Goal: Task Accomplishment & Management: Manage account settings

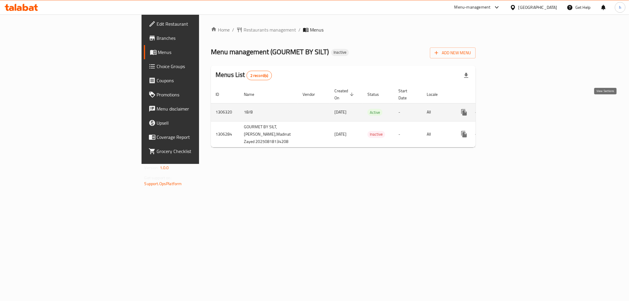
click at [510, 109] on icon "enhanced table" at bounding box center [506, 112] width 7 height 7
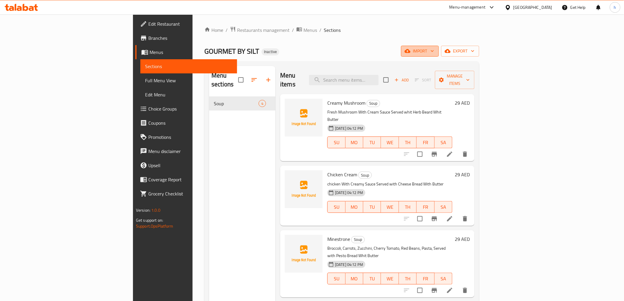
click at [434, 51] on span "import" at bounding box center [420, 51] width 28 height 7
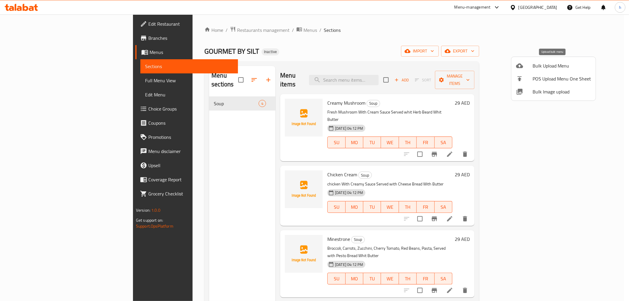
click at [547, 66] on span "Bulk Upload Menu" at bounding box center [562, 65] width 58 height 7
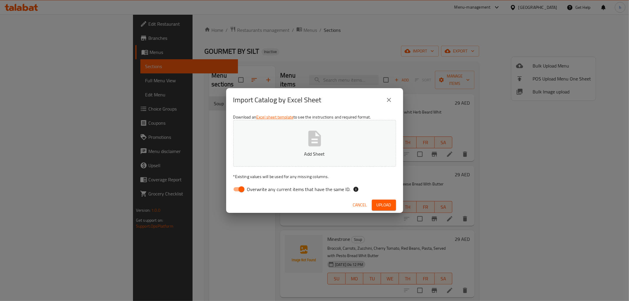
click at [289, 146] on button "Add Sheet" at bounding box center [314, 143] width 163 height 47
click at [239, 187] on input "Overwrite any current items that have the same ID." at bounding box center [242, 189] width 34 height 11
checkbox input "false"
click at [389, 205] on span "Upload" at bounding box center [384, 205] width 15 height 7
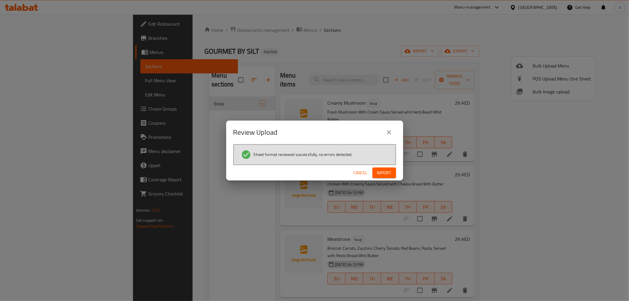
click at [392, 172] on button "Import" at bounding box center [385, 173] width 24 height 11
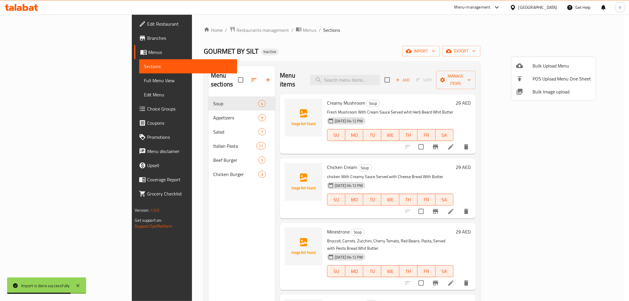
click at [303, 46] on div at bounding box center [314, 150] width 629 height 301
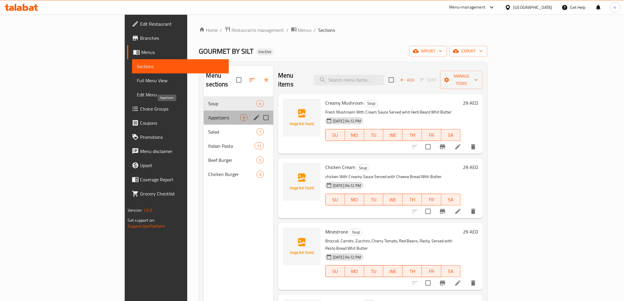
click at [209, 114] on span "Appetizers" at bounding box center [225, 117] width 32 height 7
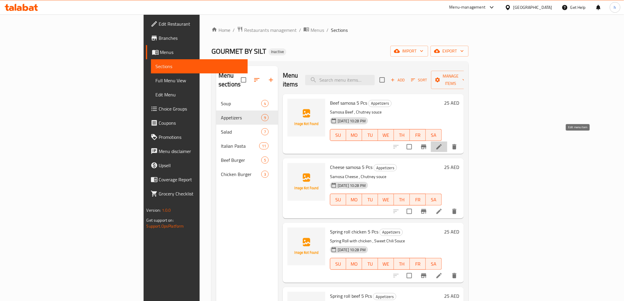
click at [442, 144] on icon at bounding box center [439, 146] width 5 height 5
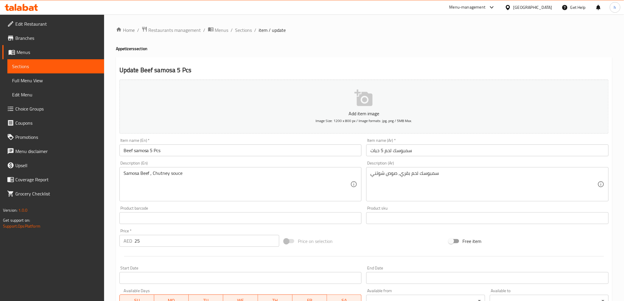
click at [387, 151] on input "سمبوسك لحم 5 حبات" at bounding box center [487, 151] width 243 height 12
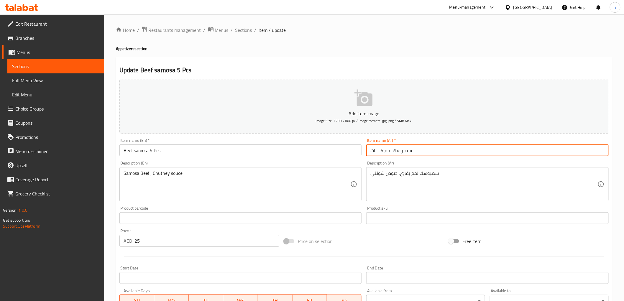
click at [387, 151] on input "سمبوسك لحم 5 حبات" at bounding box center [487, 151] width 243 height 12
paste input "بقري"
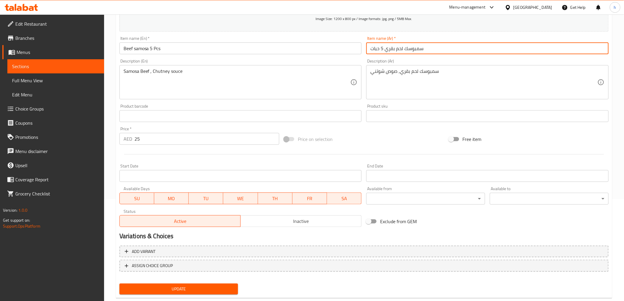
scroll to position [114, 0]
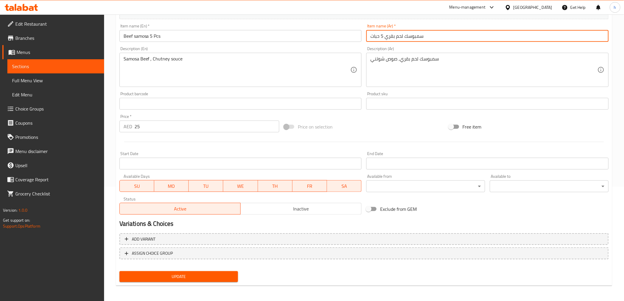
type input "سمبوسك لحم بقري 5 حبات"
click at [231, 278] on span "Update" at bounding box center [178, 276] width 109 height 7
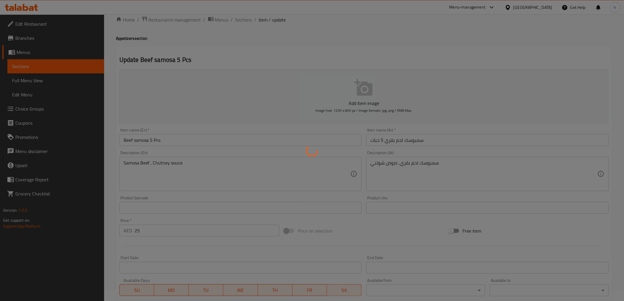
scroll to position [0, 0]
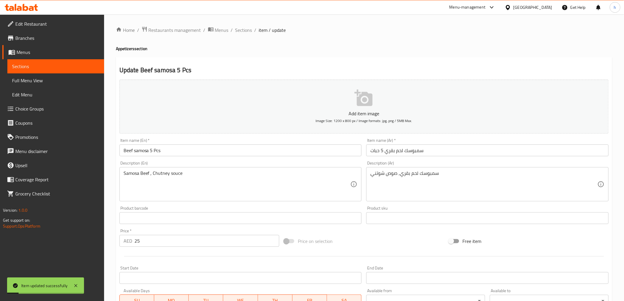
click at [40, 65] on span "Sections" at bounding box center [55, 66] width 87 height 7
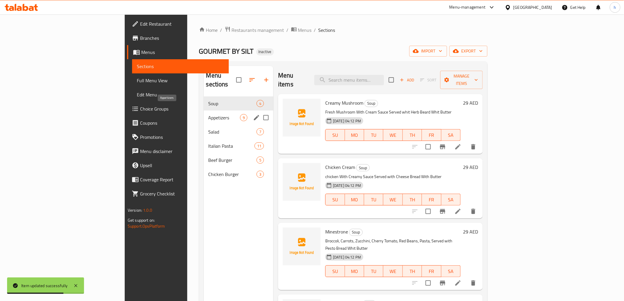
click at [209, 114] on span "Appetizers" at bounding box center [225, 117] width 32 height 7
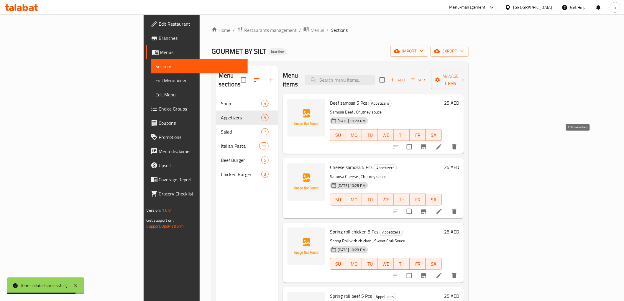
click at [443, 143] on icon at bounding box center [439, 146] width 7 height 7
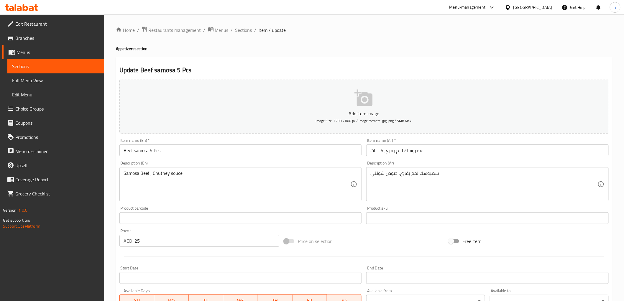
click at [78, 63] on span "Sections" at bounding box center [55, 66] width 87 height 7
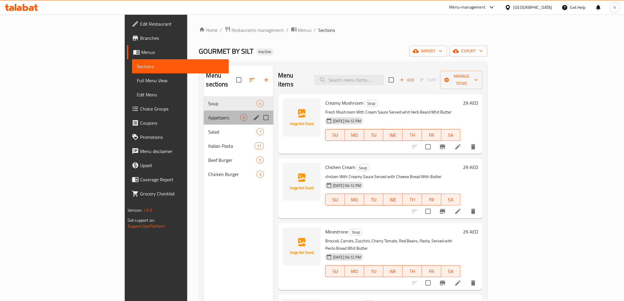
click at [204, 113] on div "Appetizers 9" at bounding box center [239, 118] width 70 height 14
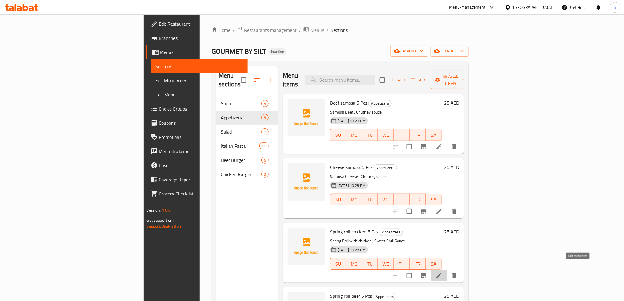
click at [443, 272] on icon at bounding box center [439, 275] width 7 height 7
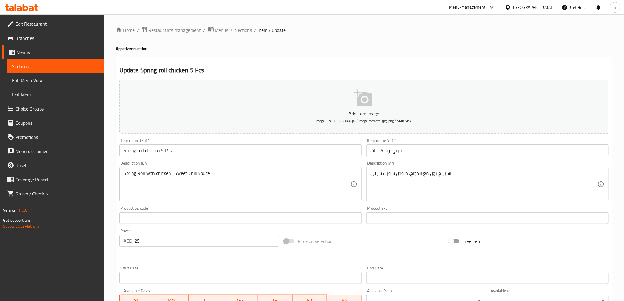
click at [384, 152] on input "اسبرنج رول 5 حبات" at bounding box center [487, 151] width 243 height 12
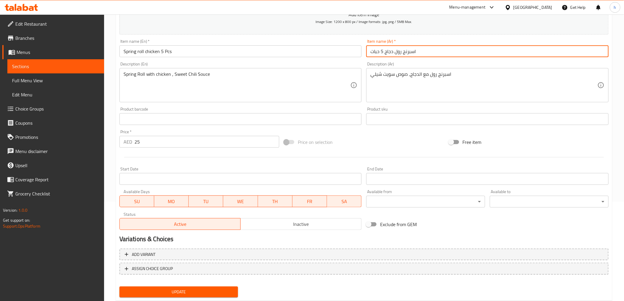
scroll to position [114, 0]
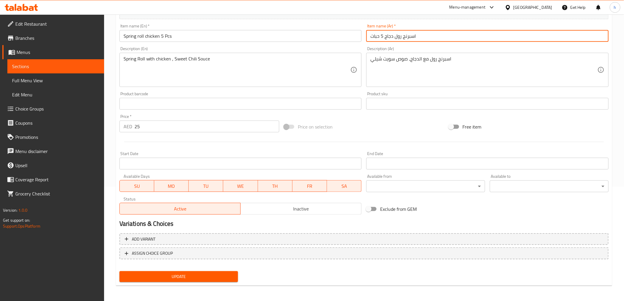
type input "اسبرنج رول دجاج 5 حبات"
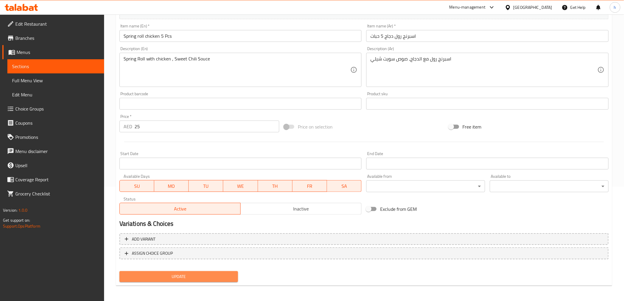
click at [163, 277] on span "Update" at bounding box center [178, 276] width 109 height 7
click at [49, 67] on span "Sections" at bounding box center [55, 66] width 87 height 7
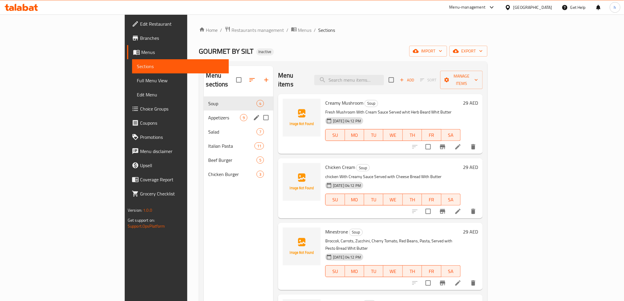
click at [204, 101] on div "Soup 4" at bounding box center [239, 103] width 70 height 14
click at [209, 114] on span "Appetizers" at bounding box center [225, 117] width 32 height 7
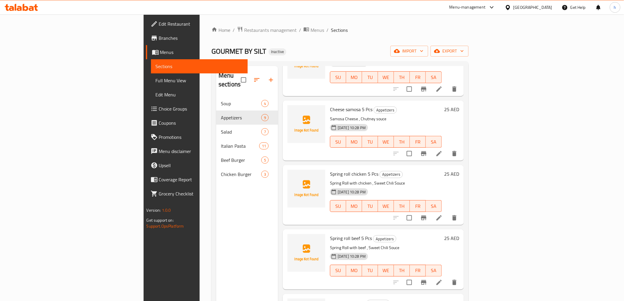
scroll to position [66, 0]
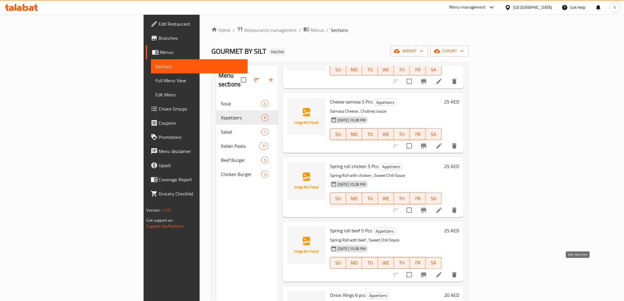
click at [443, 271] on icon at bounding box center [439, 274] width 7 height 7
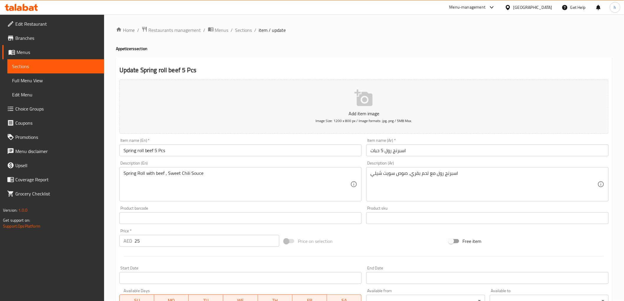
click at [385, 150] on input "اسبرنج رول 5 حبات" at bounding box center [487, 151] width 243 height 12
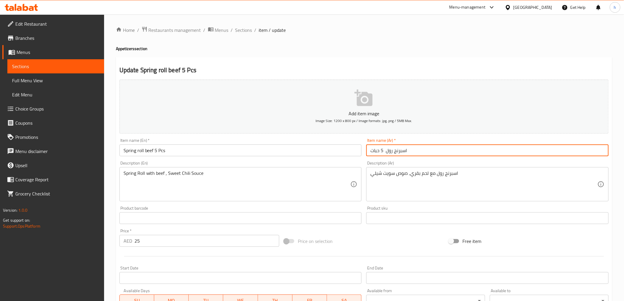
paste input "لحم بقري"
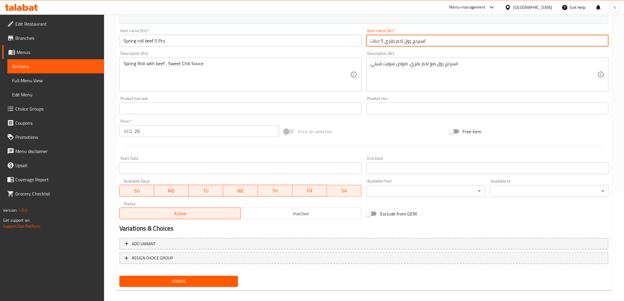
scroll to position [114, 0]
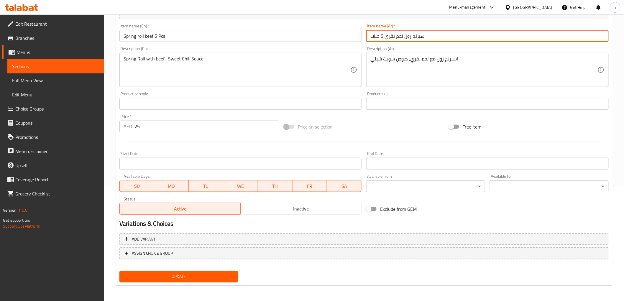
type input "اسبرنج رول لحم بقري 5 حبات"
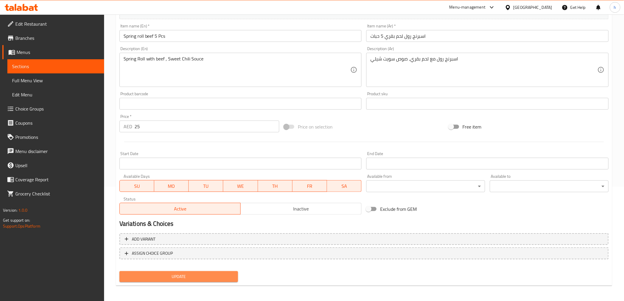
click at [202, 276] on span "Update" at bounding box center [178, 276] width 109 height 7
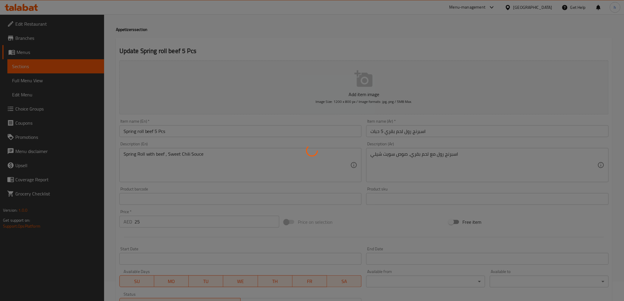
scroll to position [16, 0]
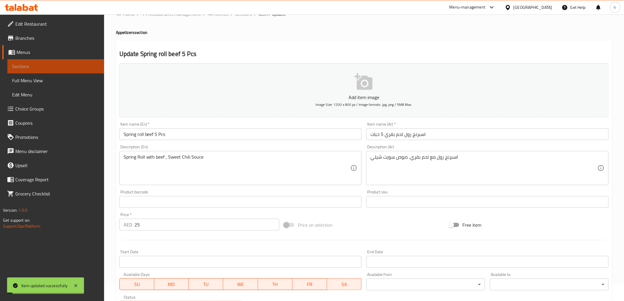
drag, startPoint x: 59, startPoint y: 68, endPoint x: 29, endPoint y: 81, distance: 33.4
click at [59, 67] on span "Sections" at bounding box center [55, 66] width 87 height 7
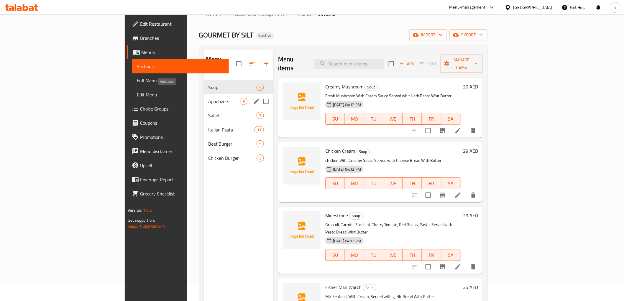
click at [209, 98] on span "Appetizers" at bounding box center [225, 101] width 32 height 7
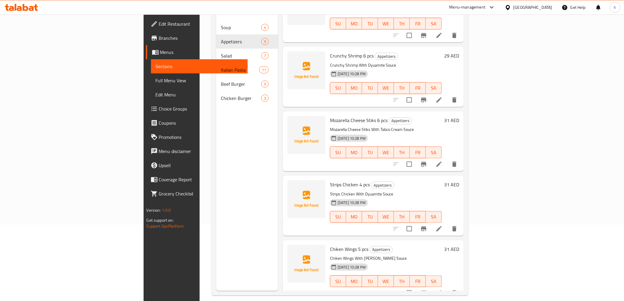
scroll to position [82, 0]
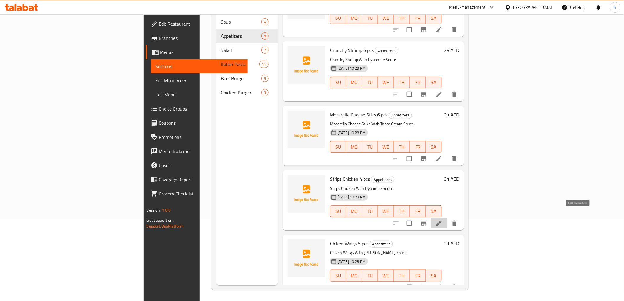
click at [443, 220] on icon at bounding box center [439, 223] width 7 height 7
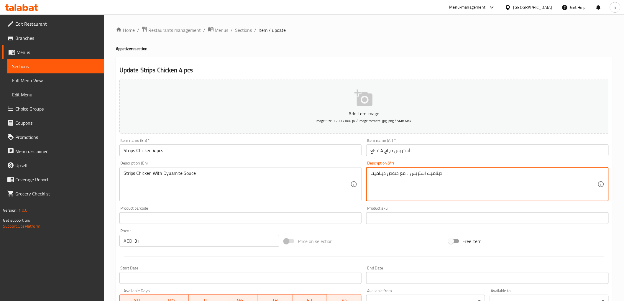
paste textarea "دجاج"
click at [447, 176] on textarea "ديناميت استربس دجاج, مع صوص ديناميت" at bounding box center [484, 185] width 227 height 28
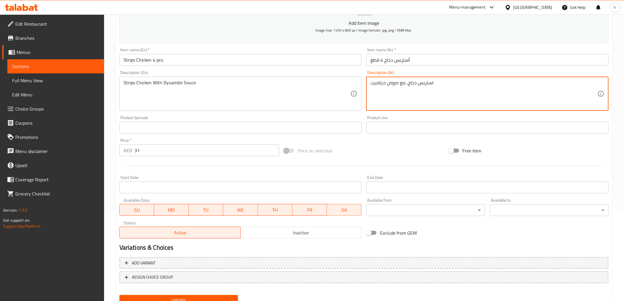
scroll to position [98, 0]
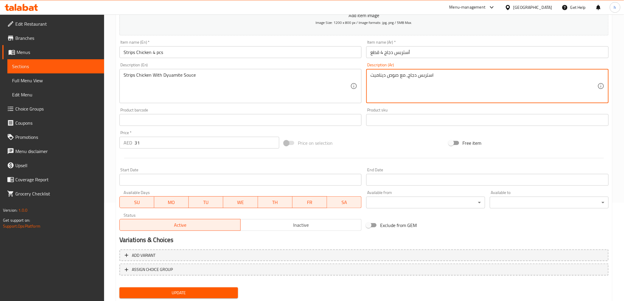
type textarea "استربس دجاج, مع صوص ديناميت"
click at [205, 291] on span "Update" at bounding box center [178, 292] width 109 height 7
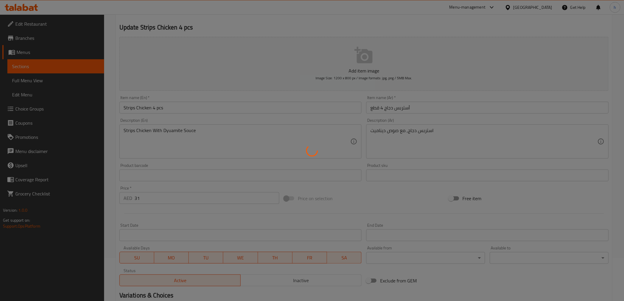
scroll to position [0, 0]
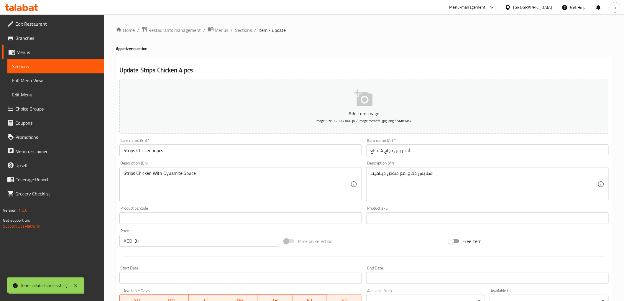
click at [69, 67] on span "Sections" at bounding box center [55, 66] width 87 height 7
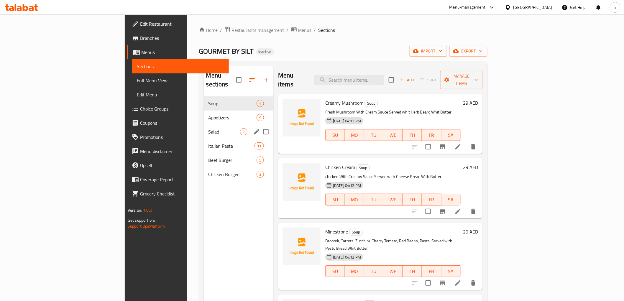
click at [209, 128] on span "Salad" at bounding box center [225, 131] width 32 height 7
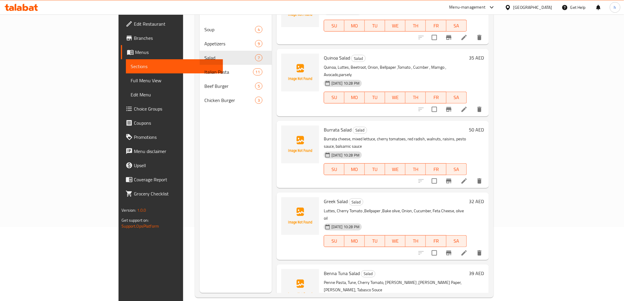
scroll to position [83, 0]
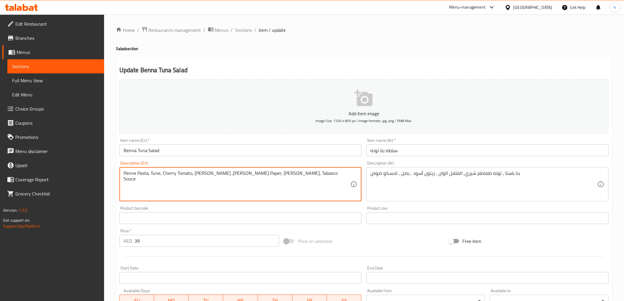
drag, startPoint x: 132, startPoint y: 173, endPoint x: 140, endPoint y: 175, distance: 7.9
click at [140, 175] on textarea "Penne Pasta, Tune, Cherry Tomato, [PERSON_NAME] ,[PERSON_NAME] Paper, [PERSON_N…" at bounding box center [237, 185] width 227 height 28
click at [131, 173] on textarea "Penne Pasta, Tune, Cherry Tomato, [PERSON_NAME] ,[PERSON_NAME] Paper, [PERSON_N…" at bounding box center [237, 185] width 227 height 28
click at [129, 152] on input "Benna Tuna Salad" at bounding box center [240, 151] width 243 height 12
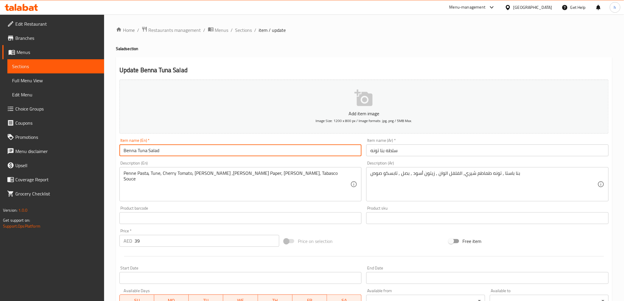
click at [129, 152] on input "Benna Tuna Salad" at bounding box center [240, 151] width 243 height 12
paste input "Penne"
type input "Penne Tuna Salad"
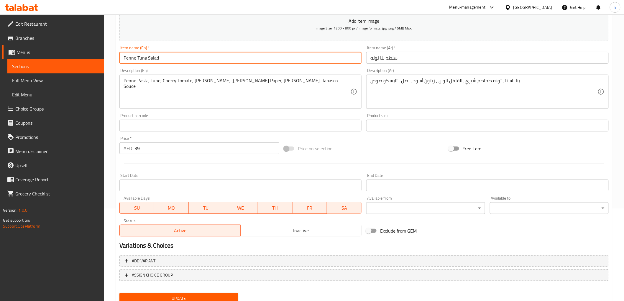
scroll to position [114, 0]
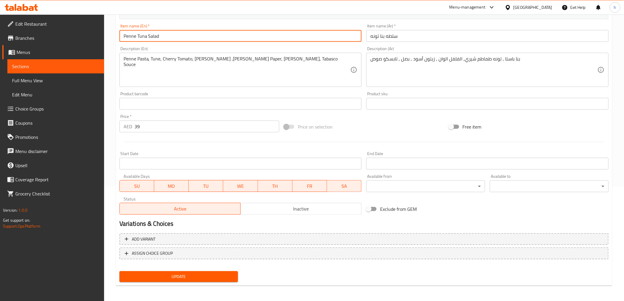
click at [235, 276] on button "Update" at bounding box center [178, 276] width 119 height 11
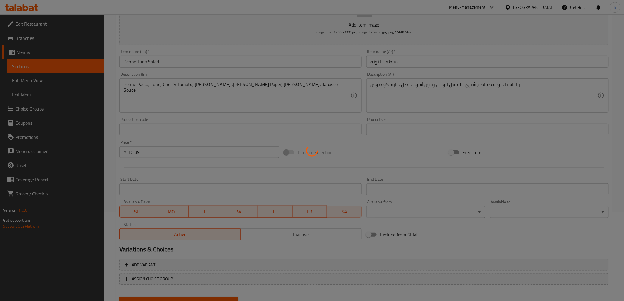
scroll to position [49, 0]
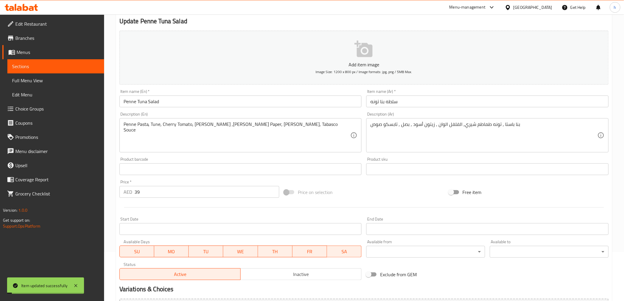
drag, startPoint x: 68, startPoint y: 63, endPoint x: 6, endPoint y: 95, distance: 69.9
click at [68, 63] on span "Sections" at bounding box center [55, 66] width 87 height 7
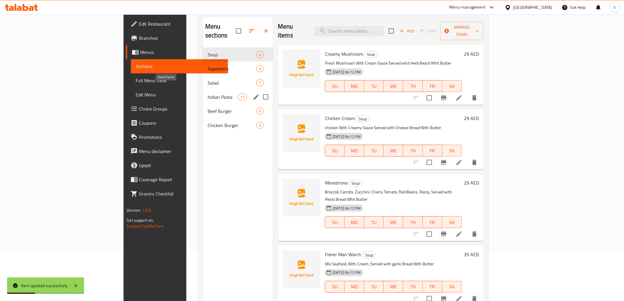
click at [208, 94] on span "Italian Pasta" at bounding box center [223, 97] width 30 height 7
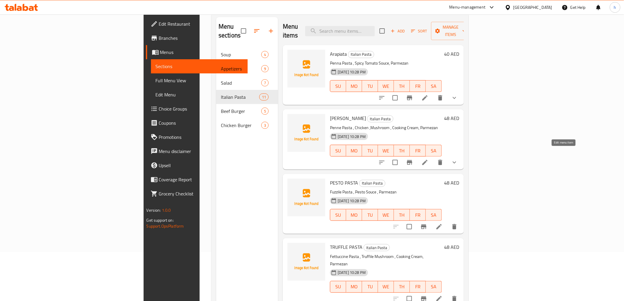
click at [429, 159] on icon at bounding box center [425, 162] width 7 height 7
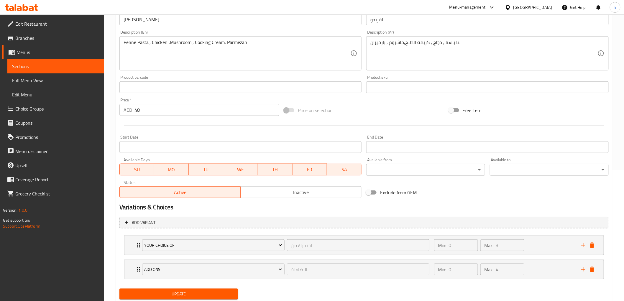
scroll to position [149, 0]
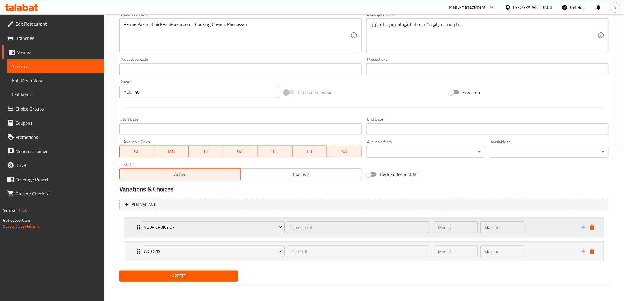
click at [546, 225] on div "Min: 0 ​ Max: 3 ​" at bounding box center [504, 227] width 147 height 19
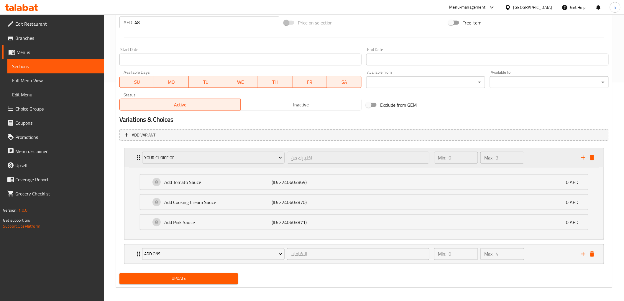
scroll to position [222, 0]
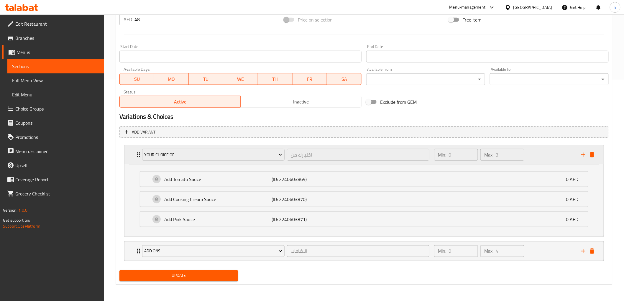
click at [538, 152] on div "Min: 0 ​ Max: 3 ​" at bounding box center [504, 154] width 147 height 19
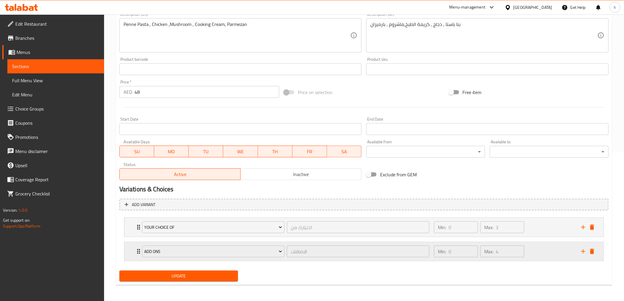
click at [537, 253] on div "Min: 0 ​ Max: 4 ​" at bounding box center [504, 251] width 147 height 19
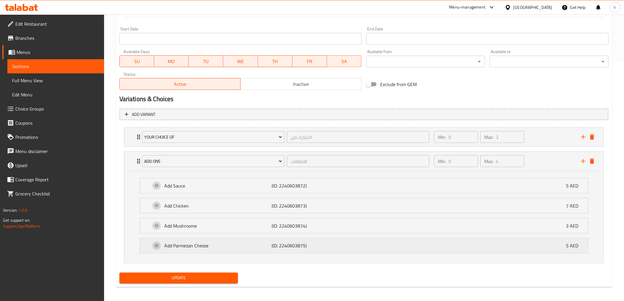
scroll to position [242, 0]
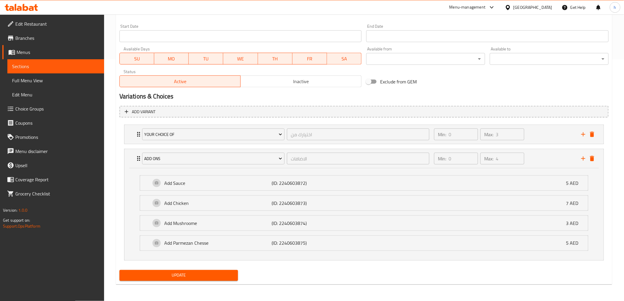
click at [50, 68] on span "Sections" at bounding box center [55, 66] width 87 height 7
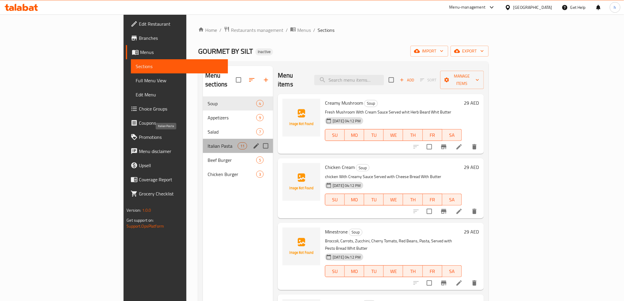
click at [208, 143] on span "Italian Pasta" at bounding box center [223, 146] width 30 height 7
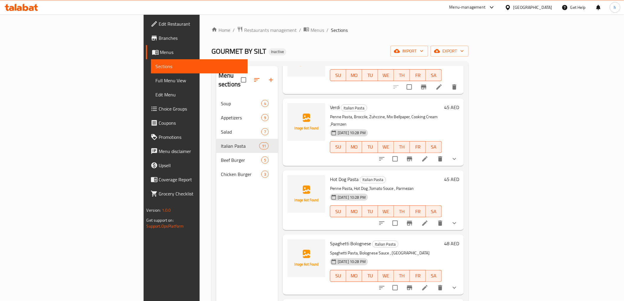
scroll to position [328, 0]
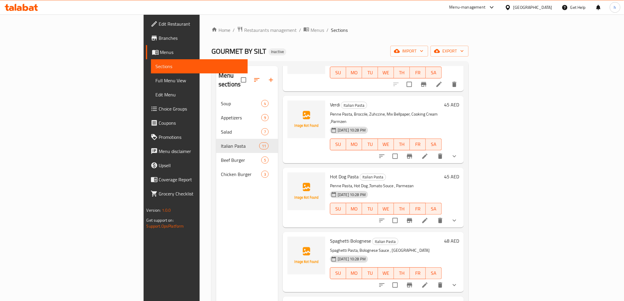
click at [429, 217] on icon at bounding box center [425, 220] width 7 height 7
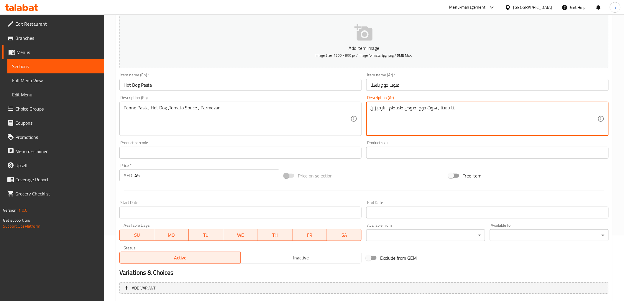
scroll to position [149, 0]
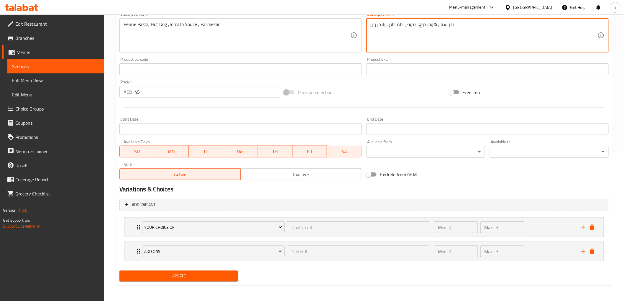
type textarea "بنا باستا , هوت دوج, صوص طماطم , بارميزان"
click at [216, 279] on span "Update" at bounding box center [178, 276] width 109 height 7
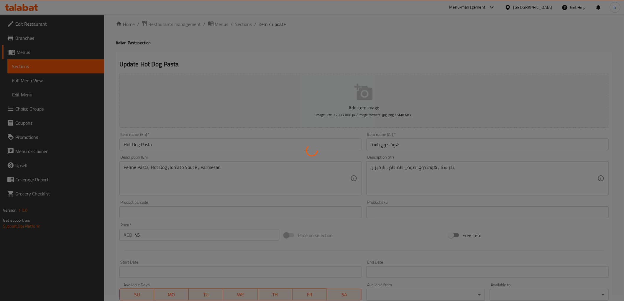
scroll to position [0, 0]
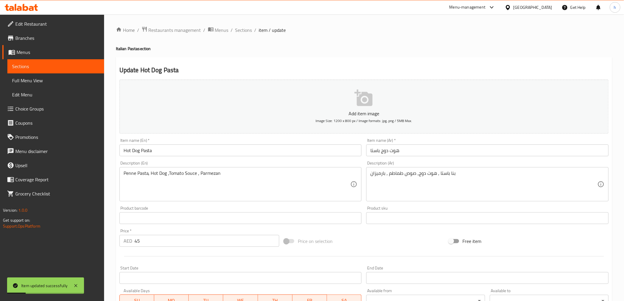
click at [81, 65] on span "Sections" at bounding box center [55, 66] width 87 height 7
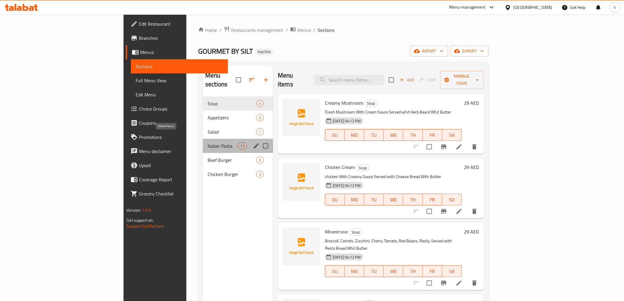
click at [208, 143] on span "Italian Pasta" at bounding box center [223, 146] width 30 height 7
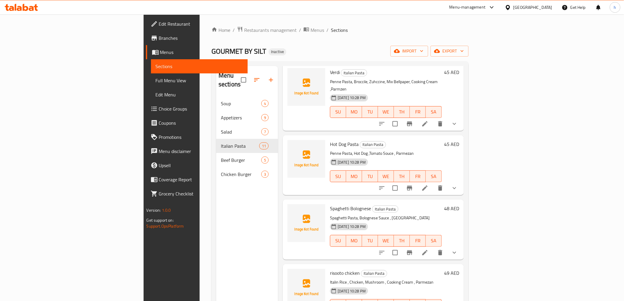
scroll to position [361, 0]
click at [429, 249] on icon at bounding box center [425, 252] width 7 height 7
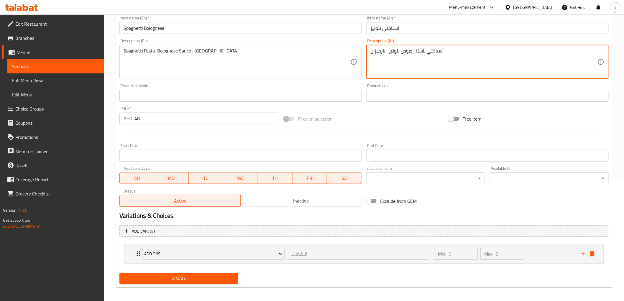
scroll to position [125, 0]
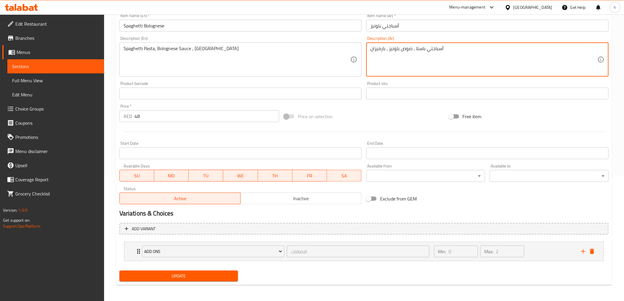
type textarea "أسباجتي باستا , صوص بلونيز , بارميزان"
click at [203, 276] on span "Update" at bounding box center [178, 276] width 109 height 7
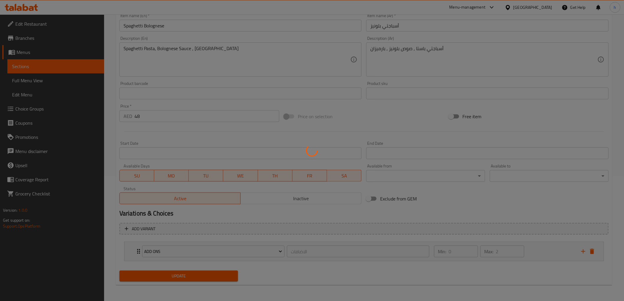
scroll to position [0, 0]
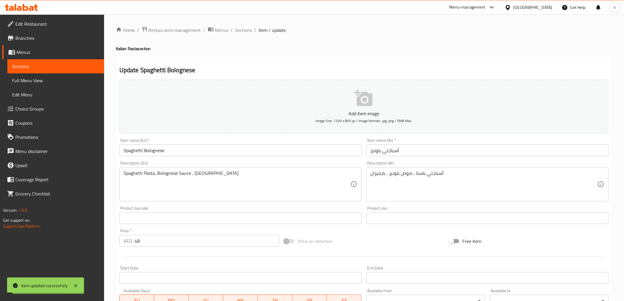
click at [69, 66] on span "Sections" at bounding box center [55, 66] width 87 height 7
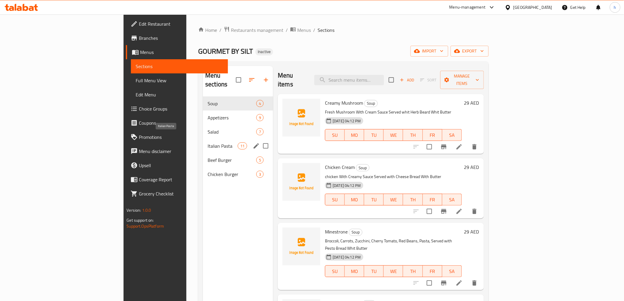
click at [208, 143] on span "Italian Pasta" at bounding box center [223, 146] width 30 height 7
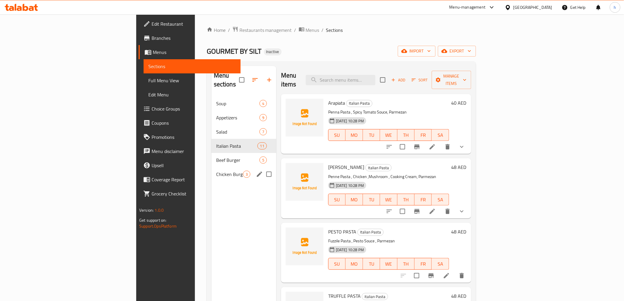
click at [212, 167] on div "Chicken Burger 3" at bounding box center [244, 174] width 65 height 14
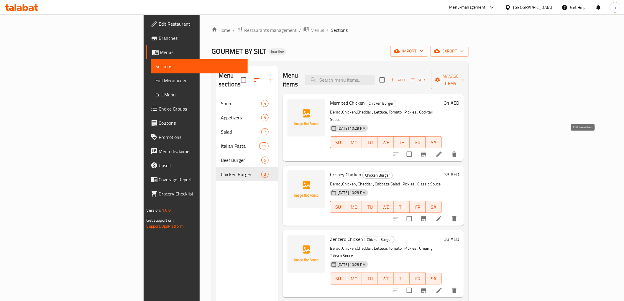
click at [443, 151] on icon at bounding box center [439, 154] width 7 height 7
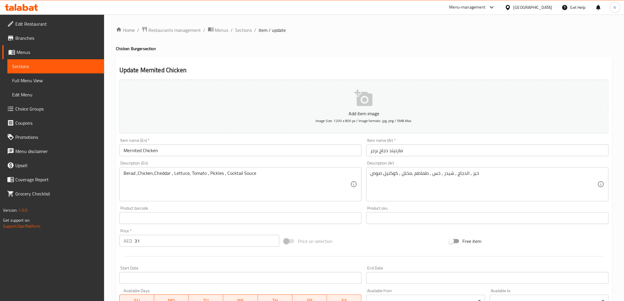
click at [173, 151] on input "Mernited Chicken" at bounding box center [240, 151] width 243 height 12
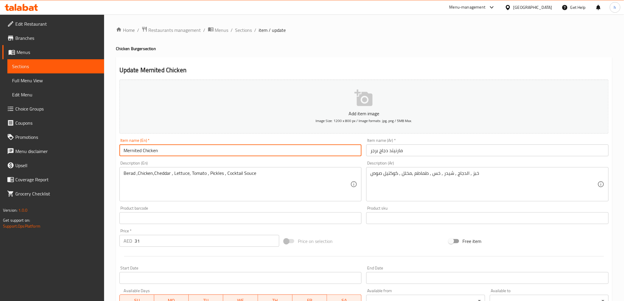
paste input "Burger"
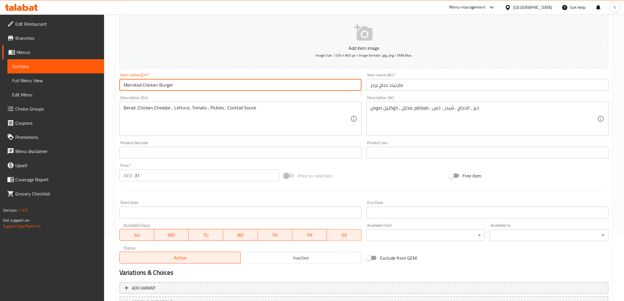
scroll to position [114, 0]
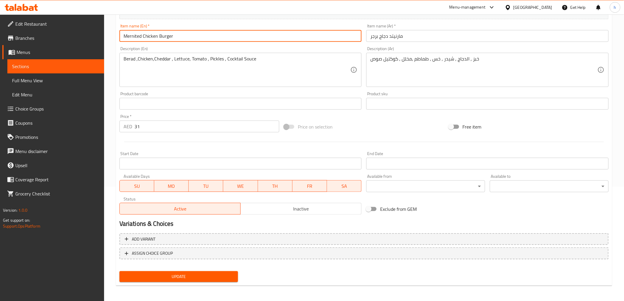
type input "Mernited Chicken Burger"
click at [164, 276] on span "Update" at bounding box center [178, 276] width 109 height 7
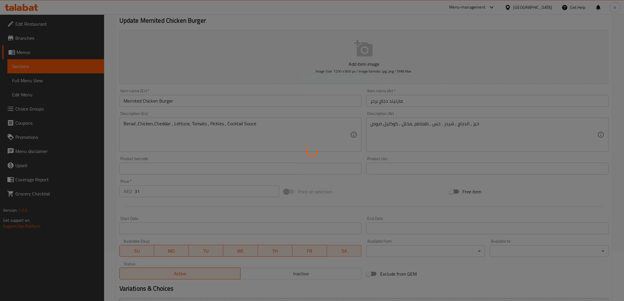
scroll to position [0, 0]
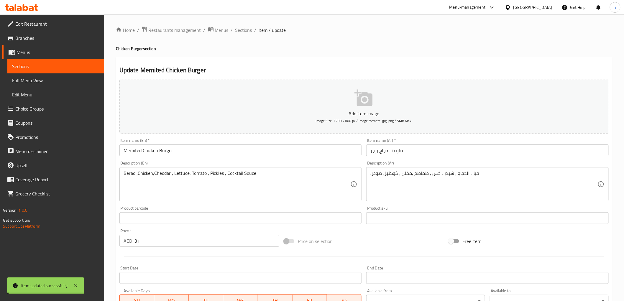
click at [67, 67] on span "Sections" at bounding box center [55, 66] width 87 height 7
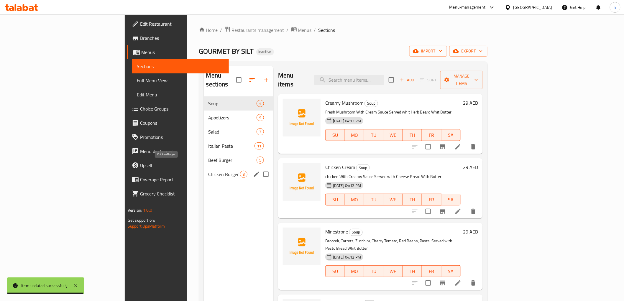
click at [209, 171] on span "Chicken Burger" at bounding box center [225, 174] width 32 height 7
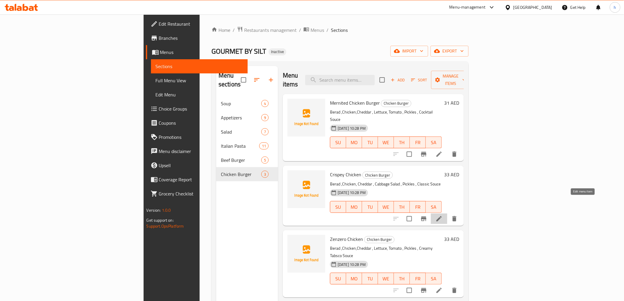
click at [443, 215] on icon at bounding box center [439, 218] width 7 height 7
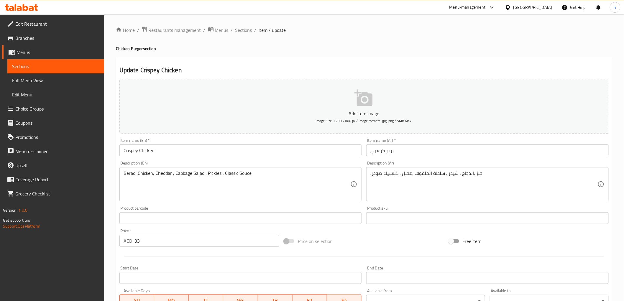
click at [412, 152] on input "برجر كرسبي" at bounding box center [487, 151] width 243 height 12
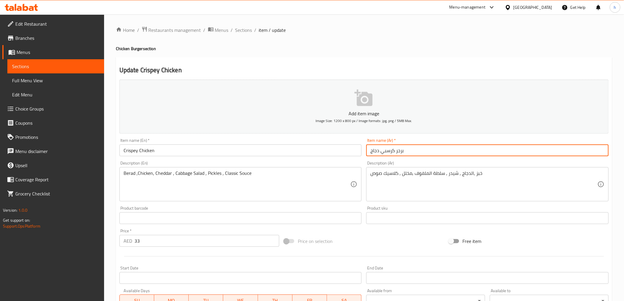
type input "برجر كرسبي دجاج"
click at [181, 151] on input "Crispey Chicken" at bounding box center [240, 151] width 243 height 12
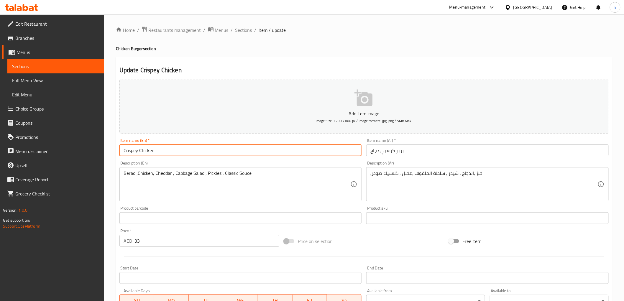
paste input "Burger"
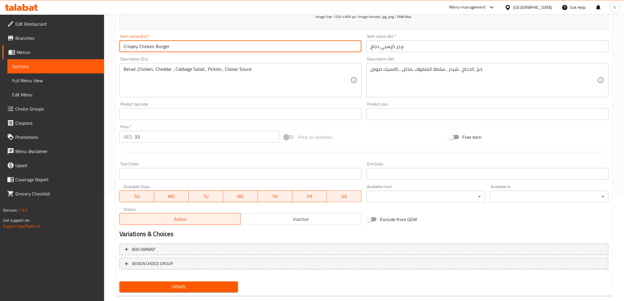
scroll to position [114, 0]
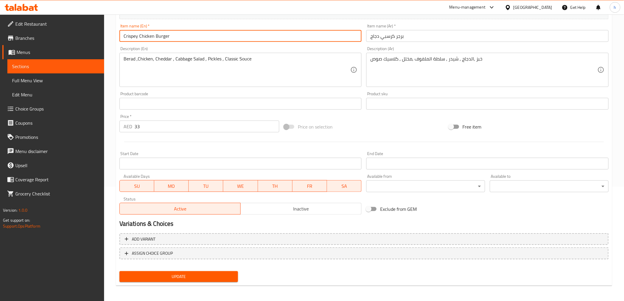
type input "Crispey Chicken Burger"
click at [218, 278] on span "Update" at bounding box center [178, 276] width 109 height 7
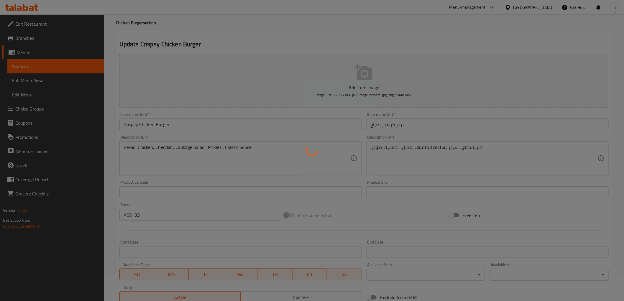
scroll to position [0, 0]
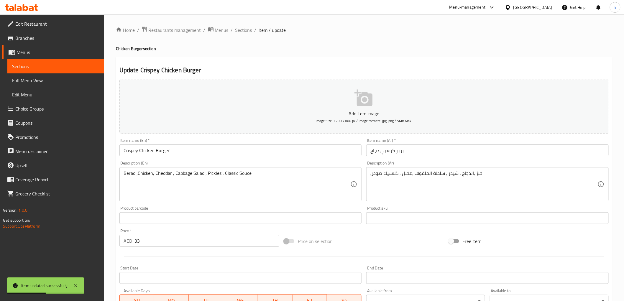
click at [84, 69] on span "Sections" at bounding box center [55, 66] width 87 height 7
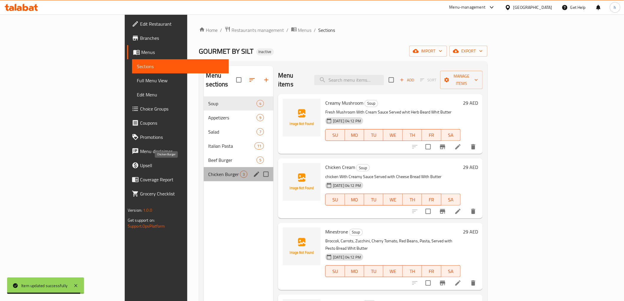
click at [209, 171] on span "Chicken Burger" at bounding box center [225, 174] width 32 height 7
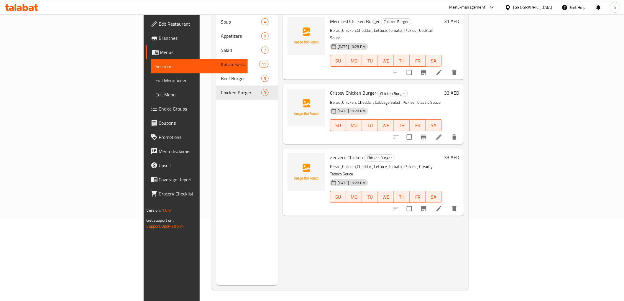
scroll to position [83, 0]
click at [443, 204] on icon at bounding box center [439, 207] width 7 height 7
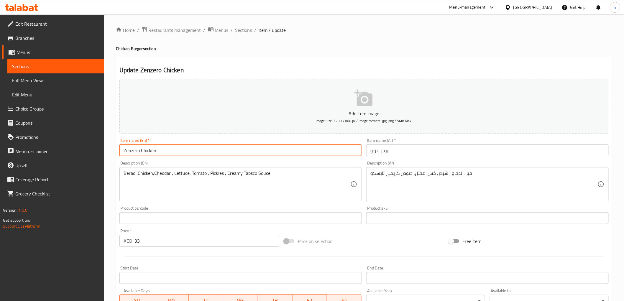
click at [223, 150] on input "Zenzero Chicken" at bounding box center [240, 151] width 243 height 12
paste input "Burger"
type input "Zenzero Chicken Burger"
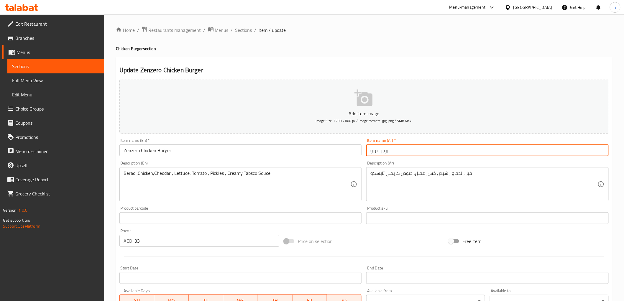
click at [402, 151] on input "برجر زنزرو" at bounding box center [487, 151] width 243 height 12
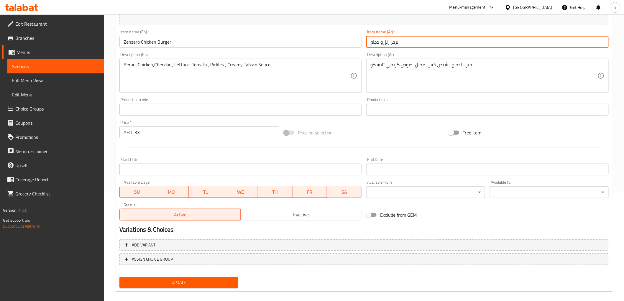
scroll to position [114, 0]
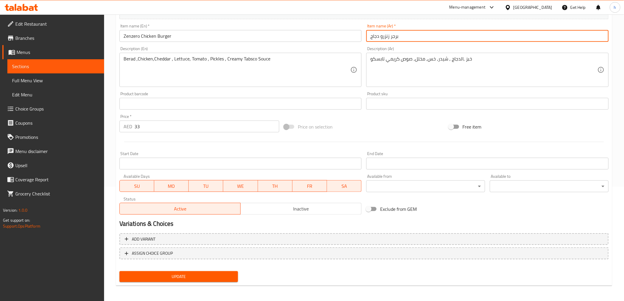
type input "برجر زنزرو دجاج"
click at [207, 274] on span "Update" at bounding box center [178, 276] width 109 height 7
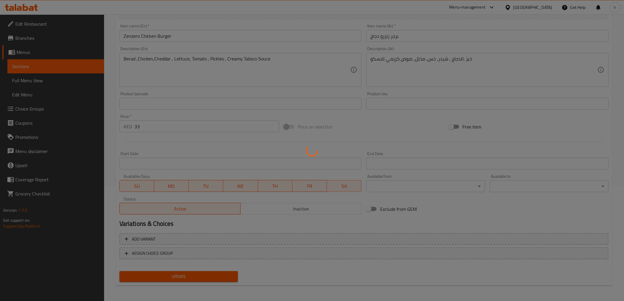
scroll to position [0, 0]
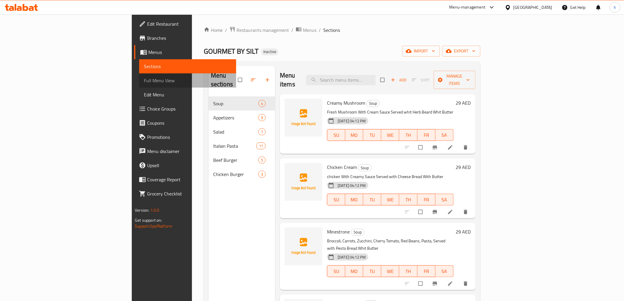
click at [144, 81] on span "Full Menu View" at bounding box center [187, 80] width 87 height 7
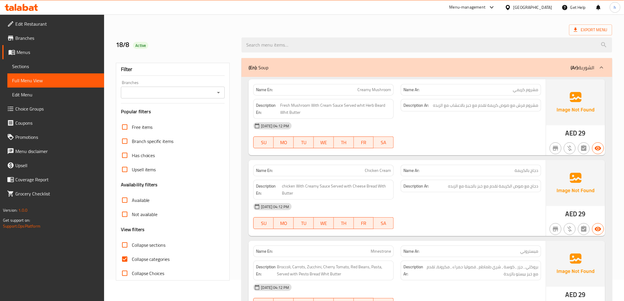
scroll to position [98, 0]
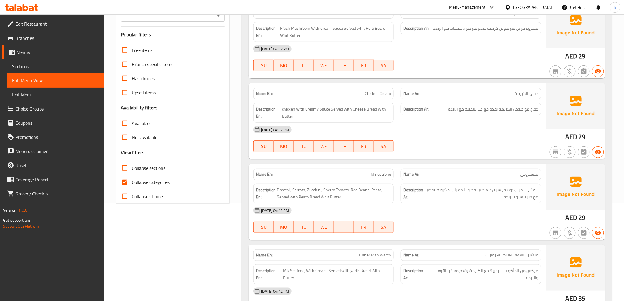
click at [125, 184] on input "Collapse categories" at bounding box center [125, 182] width 14 height 14
checkbox input "false"
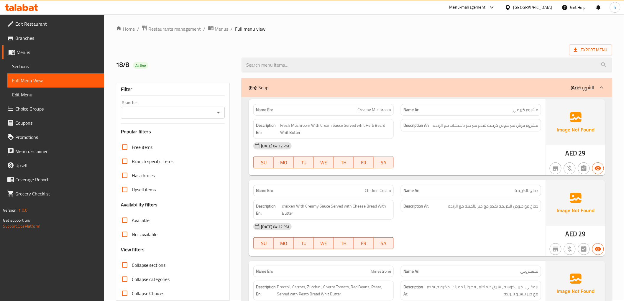
scroll to position [0, 0]
click at [608, 90] on div at bounding box center [602, 89] width 14 height 14
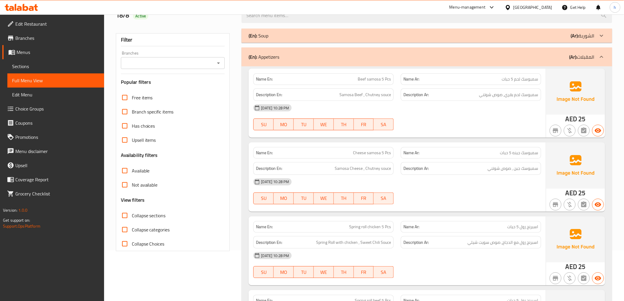
scroll to position [66, 0]
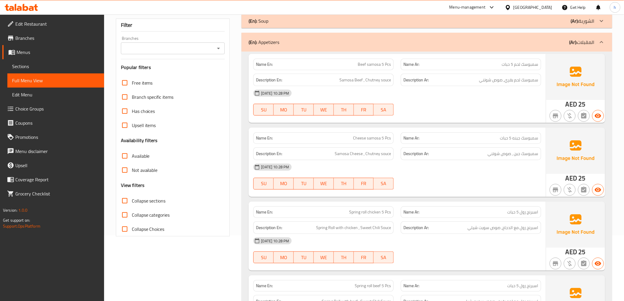
click at [471, 96] on div "[DATE] 10:28 PM" at bounding box center [397, 93] width 295 height 14
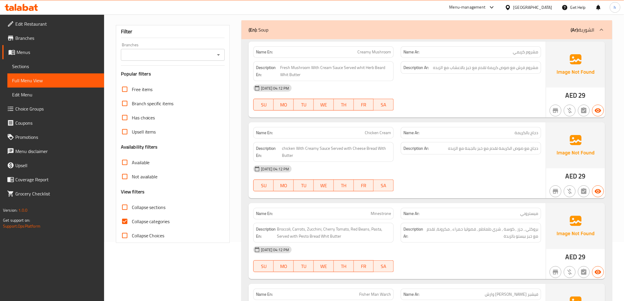
scroll to position [66, 0]
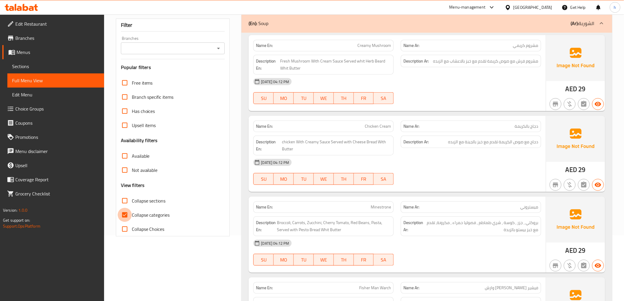
click at [125, 212] on input "Collapse categories" at bounding box center [125, 215] width 14 height 14
checkbox input "false"
click at [571, 25] on div "(En): Soup (Ar): الشوربة" at bounding box center [422, 23] width 346 height 7
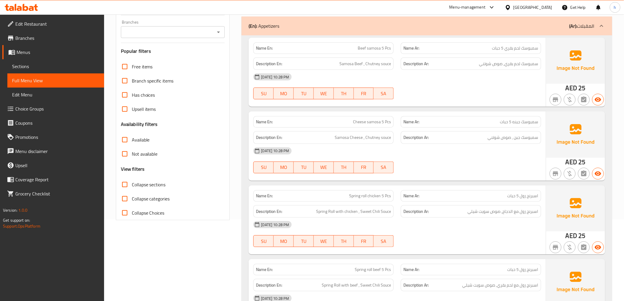
scroll to position [98, 0]
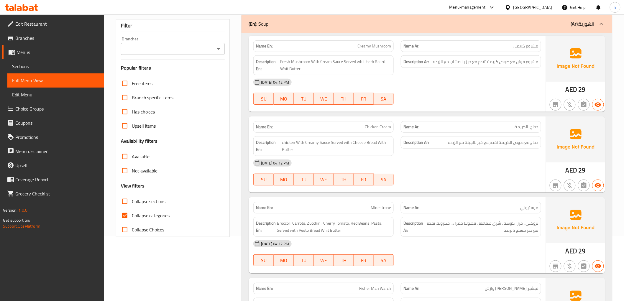
scroll to position [66, 0]
click at [125, 205] on input "Collapse sections" at bounding box center [125, 201] width 14 height 14
checkbox input "true"
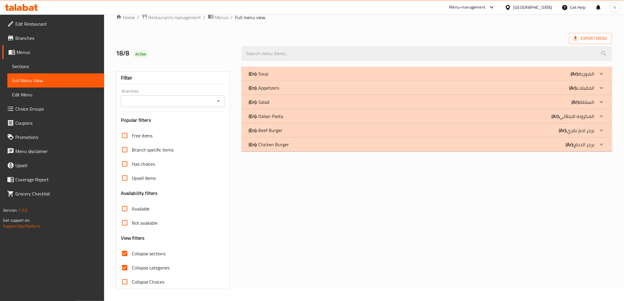
click at [126, 261] on input "Collapse categories" at bounding box center [125, 268] width 14 height 14
checkbox input "false"
click at [125, 253] on input "Collapse sections" at bounding box center [125, 254] width 14 height 14
checkbox input "false"
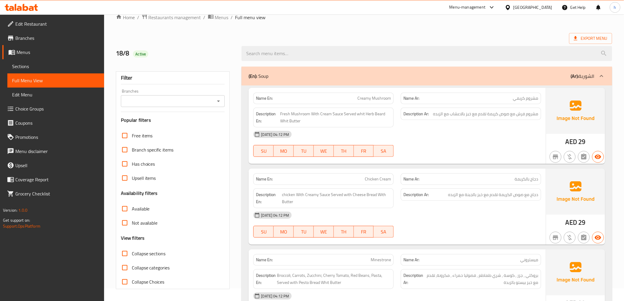
click at [590, 78] on p "(Ar): الشوربة" at bounding box center [583, 76] width 24 height 7
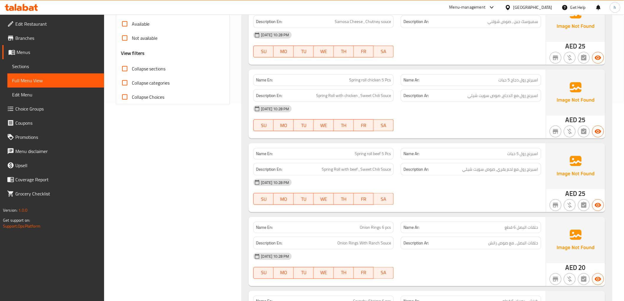
scroll to position [209, 0]
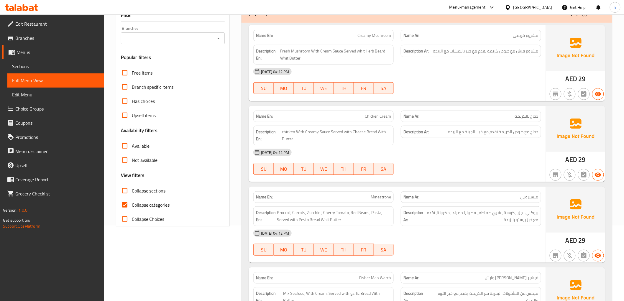
scroll to position [98, 0]
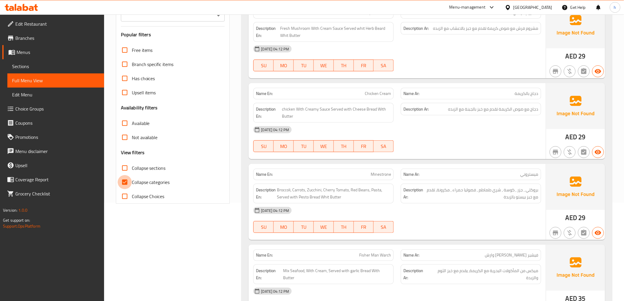
click at [126, 181] on input "Collapse categories" at bounding box center [125, 182] width 14 height 14
checkbox input "false"
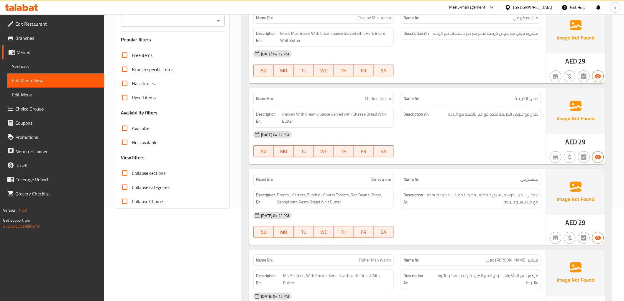
scroll to position [0, 0]
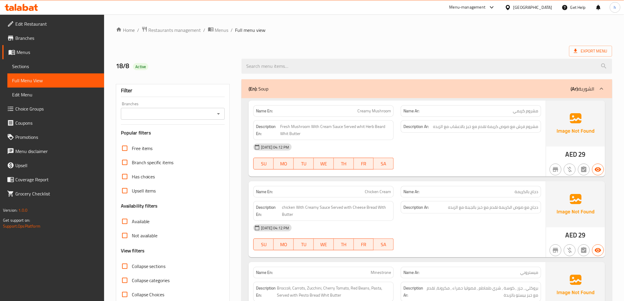
click at [564, 94] on div "(En): Soup (Ar): الشوربة" at bounding box center [427, 88] width 371 height 19
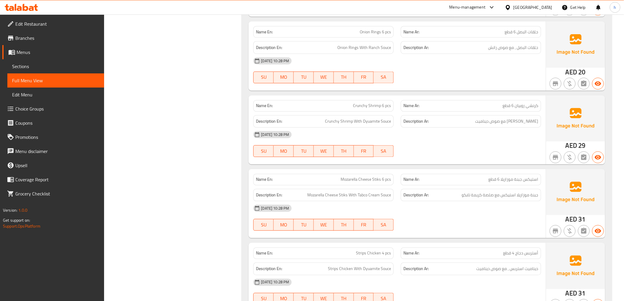
scroll to position [426, 0]
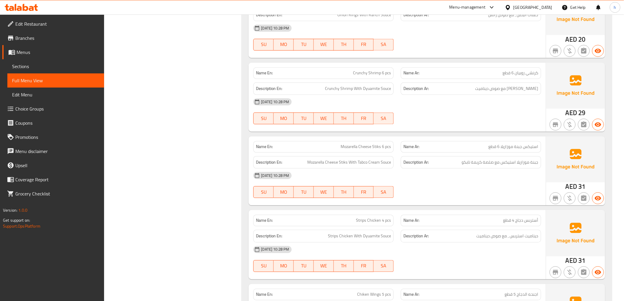
click at [521, 222] on span "أستربس دجاج 4 قطع" at bounding box center [521, 221] width 35 height 6
copy span "دجاج"
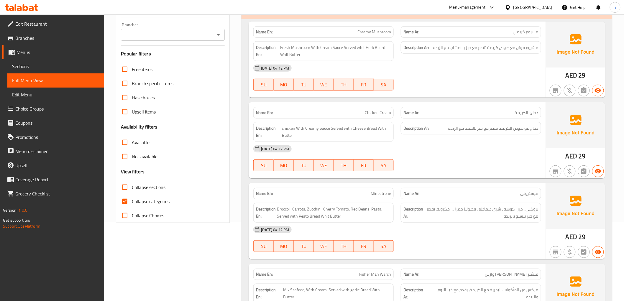
scroll to position [98, 0]
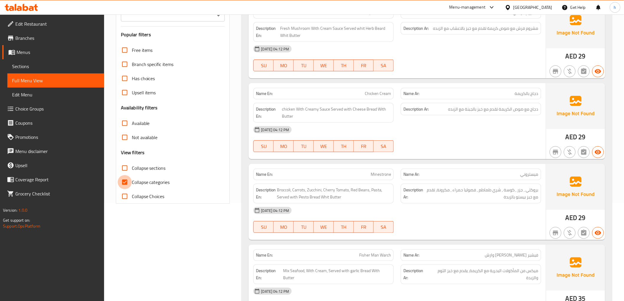
click at [122, 181] on input "Collapse categories" at bounding box center [125, 182] width 14 height 14
checkbox input "false"
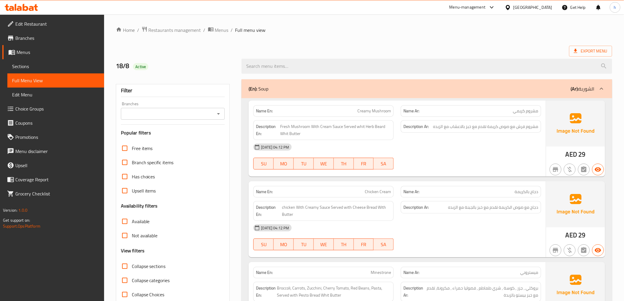
click at [565, 94] on div "(En): Soup (Ar): الشوربة" at bounding box center [427, 88] width 371 height 19
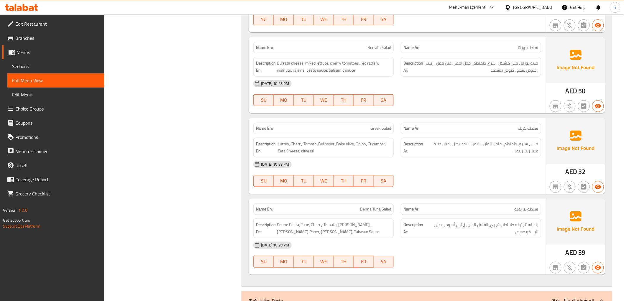
scroll to position [1180, 0]
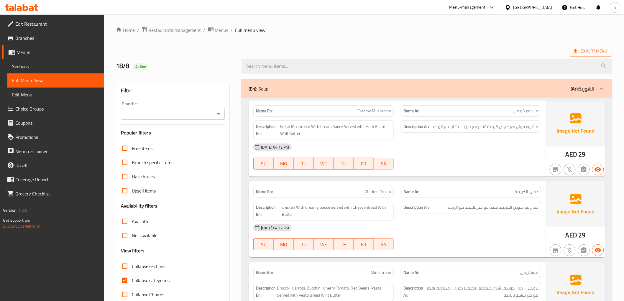
scroll to position [33, 0]
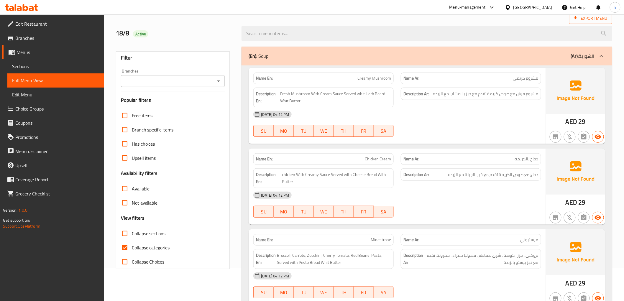
drag, startPoint x: 127, startPoint y: 244, endPoint x: 184, endPoint y: 222, distance: 61.2
click at [126, 244] on input "Collapse categories" at bounding box center [125, 248] width 14 height 14
checkbox input "false"
click at [591, 60] on p "(Ar): الشوربة" at bounding box center [583, 56] width 24 height 7
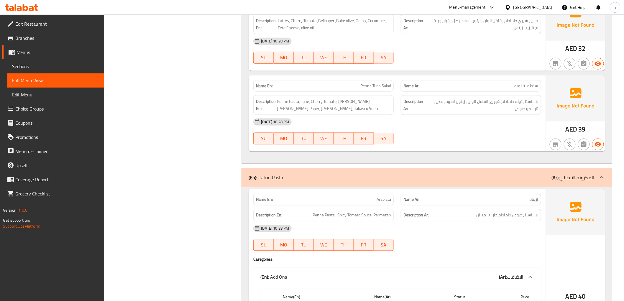
scroll to position [1344, 0]
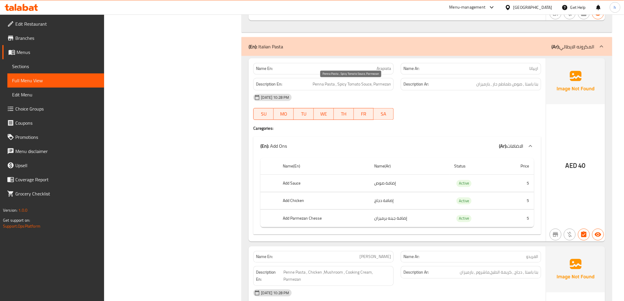
click at [317, 84] on span "Penna Pasta , Spicy Tomato Souce, Parmezan" at bounding box center [352, 84] width 78 height 7
drag, startPoint x: 317, startPoint y: 84, endPoint x: 328, endPoint y: 86, distance: 11.3
click at [328, 86] on span "Penna Pasta , Spicy Tomato Souce, Parmezan" at bounding box center [352, 84] width 78 height 7
copy span "Penna Pasta"
click at [439, 127] on h4 "Caregories:" at bounding box center [397, 129] width 288 height 6
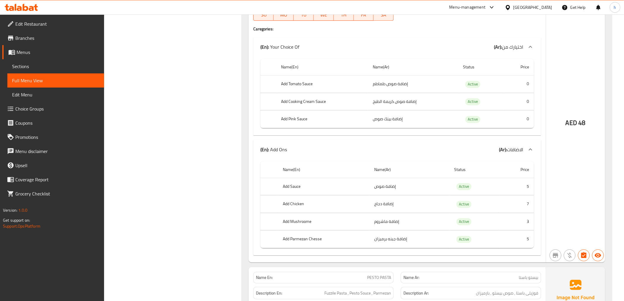
scroll to position [1574, 0]
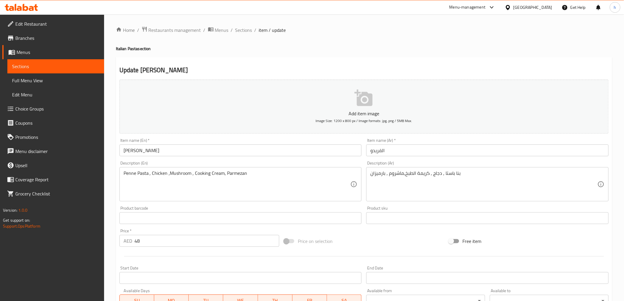
click at [38, 110] on span "Choice Groups" at bounding box center [57, 108] width 84 height 7
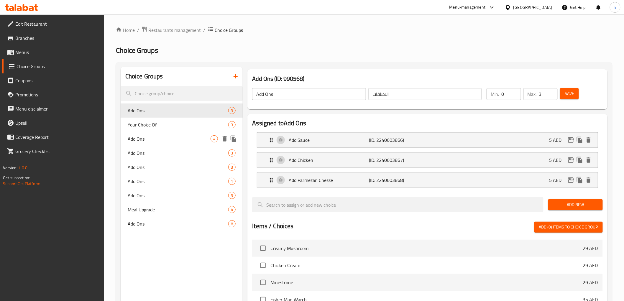
click at [163, 140] on span "Add Ons" at bounding box center [169, 138] width 83 height 7
type input "4"
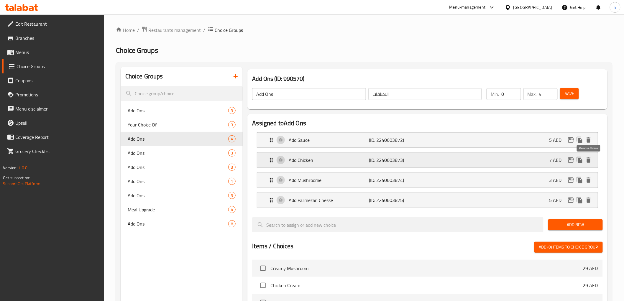
click at [589, 159] on icon "delete" at bounding box center [589, 160] width 4 height 5
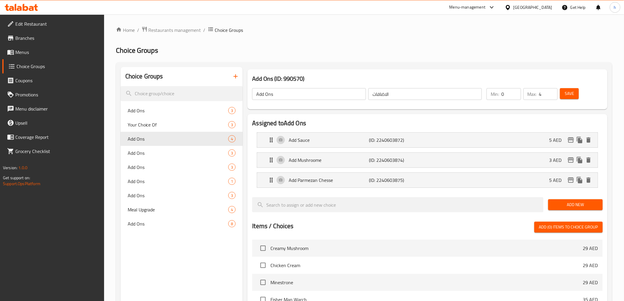
click at [570, 94] on span "Save" at bounding box center [569, 93] width 9 height 7
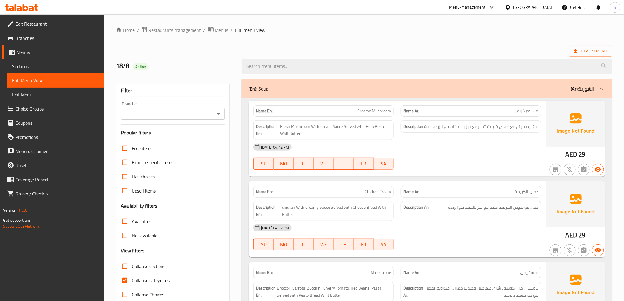
scroll to position [13, 0]
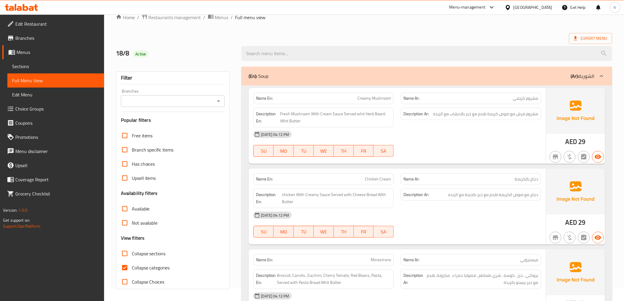
click at [126, 265] on input "Collapse categories" at bounding box center [125, 268] width 14 height 14
checkbox input "false"
click at [586, 75] on p "(Ar): الشوربة" at bounding box center [583, 76] width 24 height 7
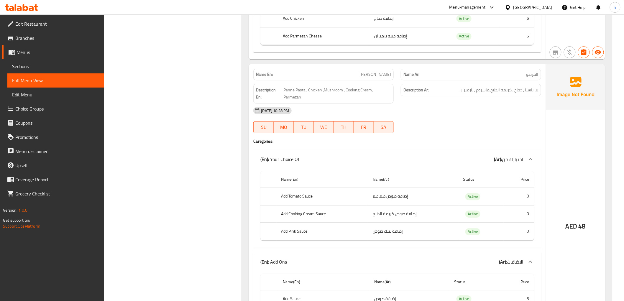
scroll to position [1521, 0]
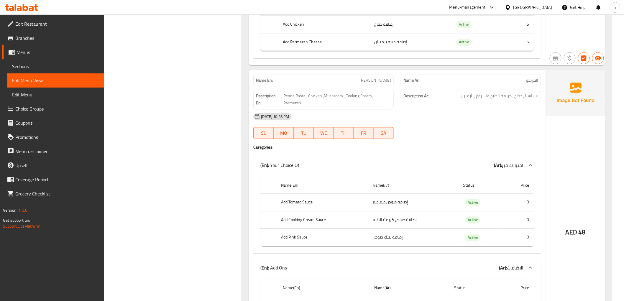
copy span "[PERSON_NAME]"
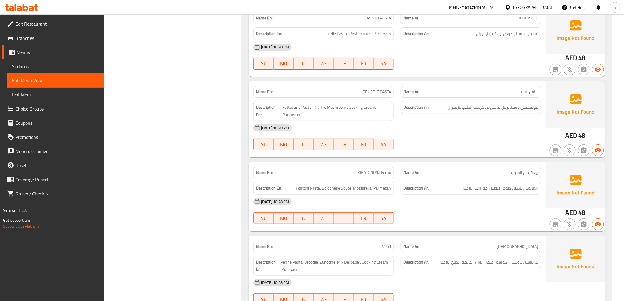
scroll to position [1881, 0]
copy span "TRUFFLE"
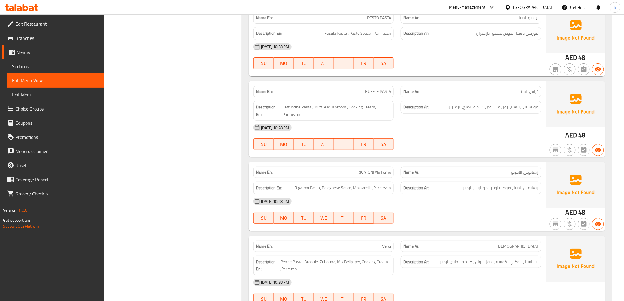
copy span "ترافل باستا"
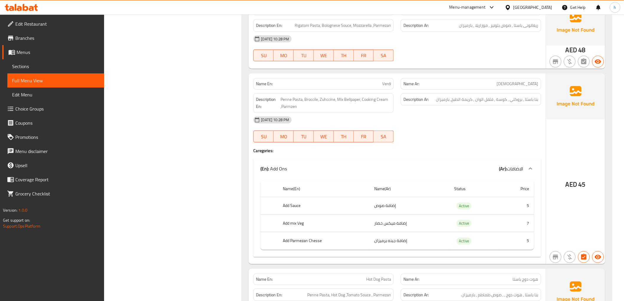
scroll to position [2045, 0]
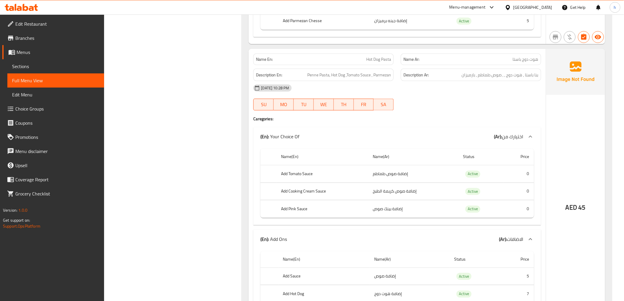
scroll to position [2275, 0]
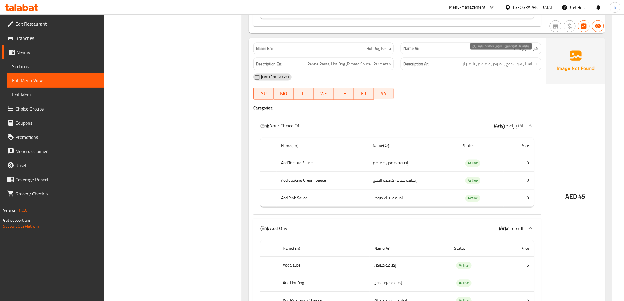
click at [537, 60] on span "بنا باستا , هوت دوج , , صوص طماطم , بارميزان" at bounding box center [500, 63] width 77 height 7
drag, startPoint x: 537, startPoint y: 57, endPoint x: 528, endPoint y: 57, distance: 9.2
click at [528, 60] on span "بنا باستا , هوت دوج , , صوص طماطم , بارميزان" at bounding box center [500, 63] width 77 height 7
copy span "بنا باستا"
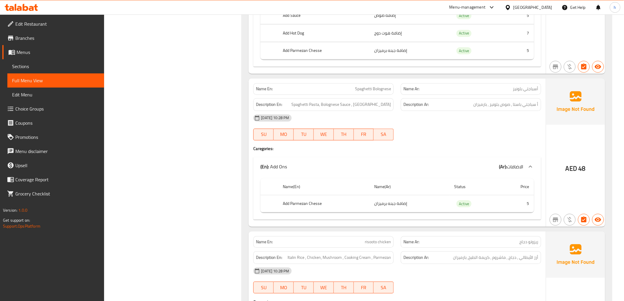
scroll to position [2537, 0]
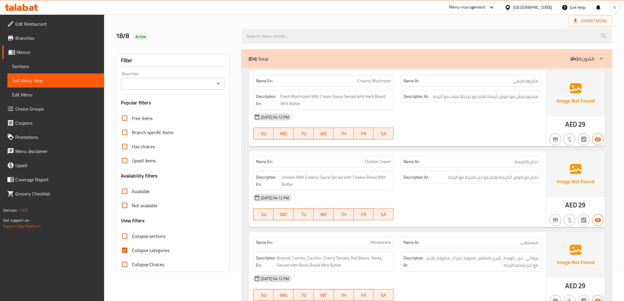
scroll to position [98, 0]
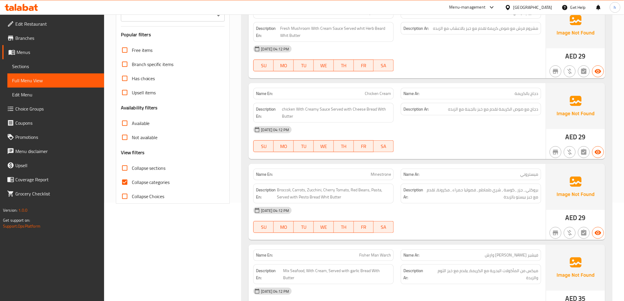
click at [122, 184] on input "Collapse categories" at bounding box center [125, 182] width 14 height 14
checkbox input "false"
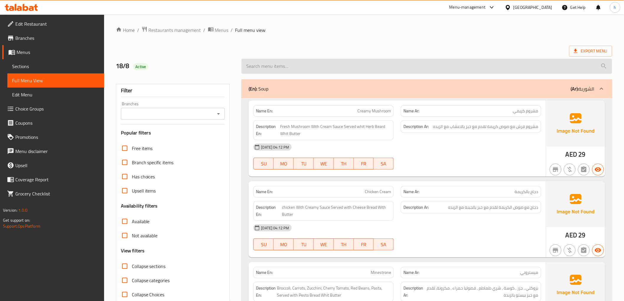
click at [579, 74] on input "search" at bounding box center [427, 66] width 371 height 15
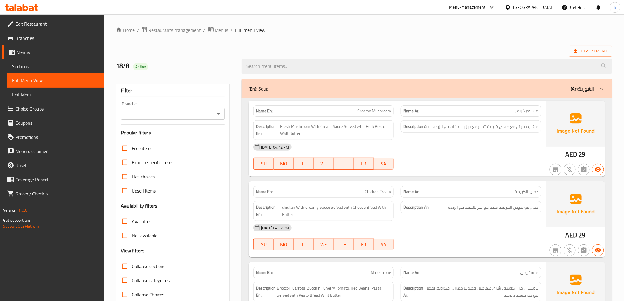
click at [576, 83] on div "(En): Soup (Ar): الشوربة" at bounding box center [427, 88] width 371 height 19
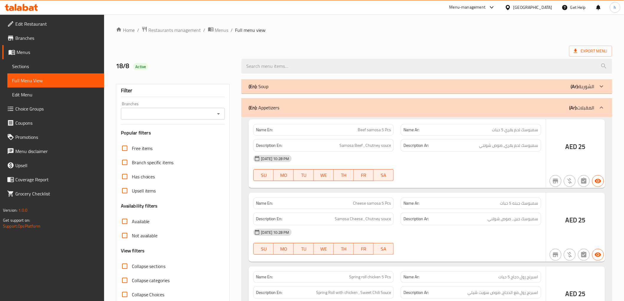
click at [573, 91] on div "(En): Soup (Ar): الشوربة" at bounding box center [427, 86] width 371 height 14
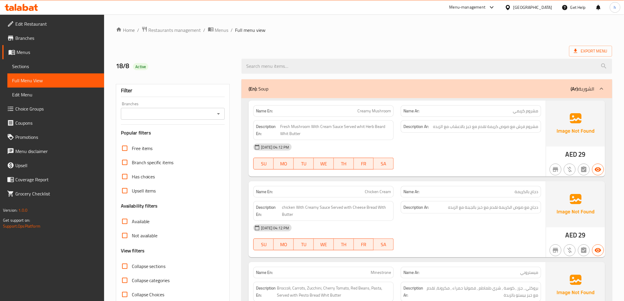
click at [573, 91] on b "(Ar):" at bounding box center [575, 88] width 8 height 9
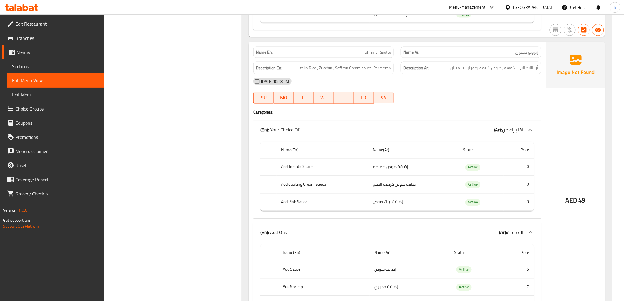
scroll to position [3213, 0]
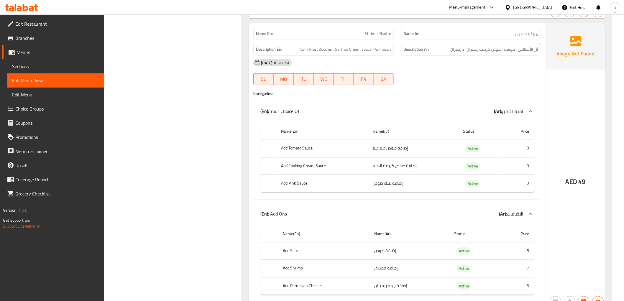
click at [461, 91] on h4 "Caregories:" at bounding box center [397, 94] width 288 height 6
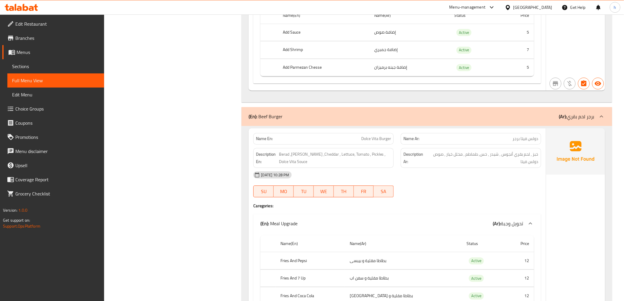
scroll to position [3442, 0]
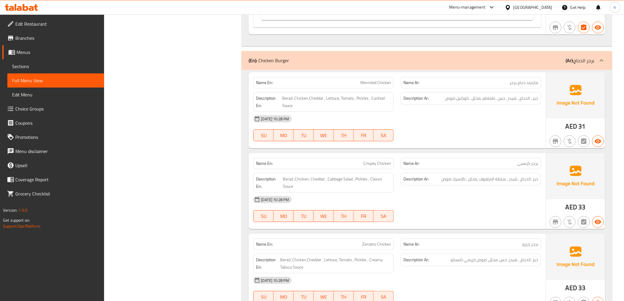
scroll to position [5540, 0]
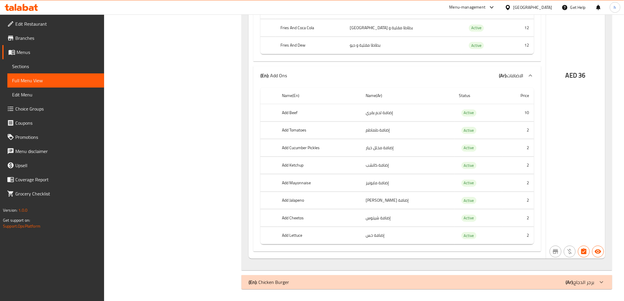
scroll to position [5304, 0]
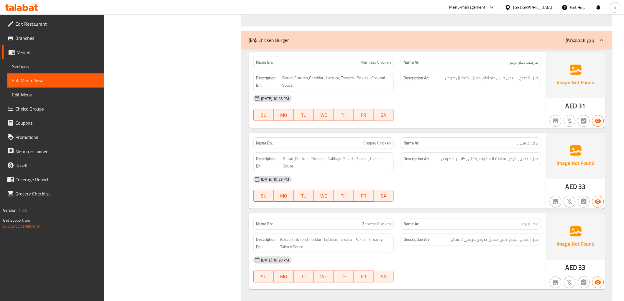
scroll to position [5560, 0]
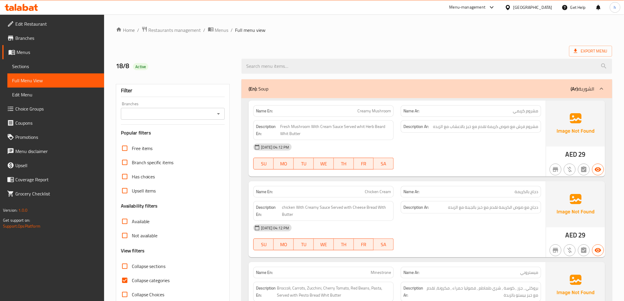
scroll to position [66, 0]
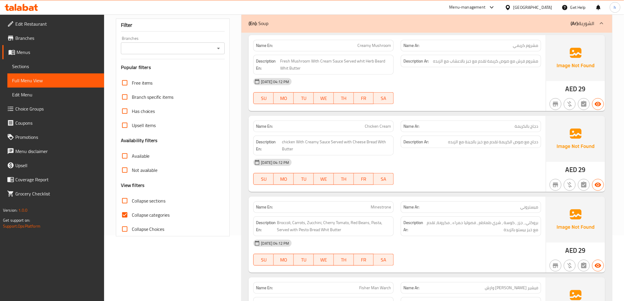
click at [121, 214] on input "Collapse categories" at bounding box center [125, 215] width 14 height 14
checkbox input "false"
click at [597, 24] on div at bounding box center [602, 23] width 14 height 14
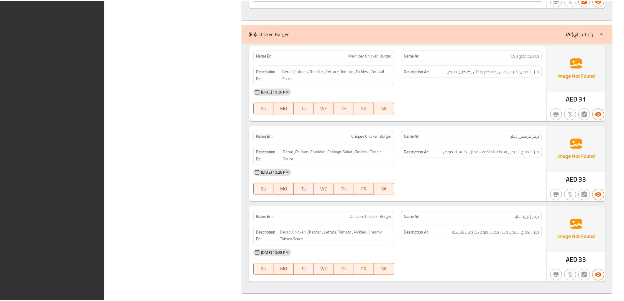
scroll to position [5561, 0]
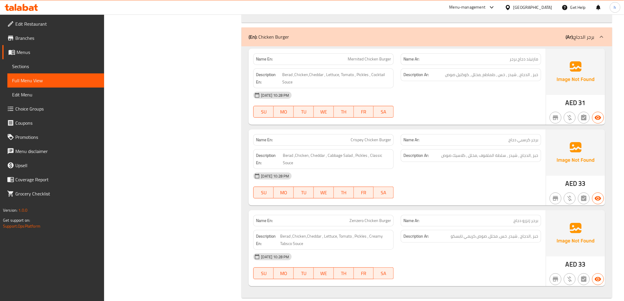
click at [32, 4] on icon at bounding box center [21, 7] width 33 height 7
